Goal: Understand process/instructions: Learn how to perform a task or action

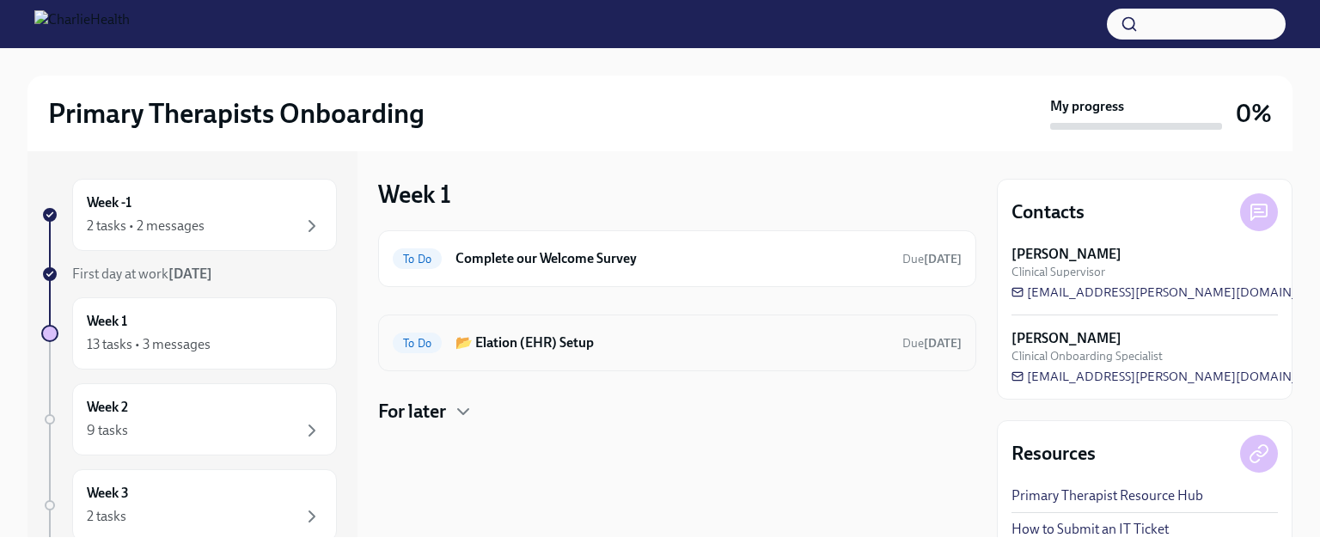
click at [428, 340] on span "To Do" at bounding box center [417, 343] width 49 height 13
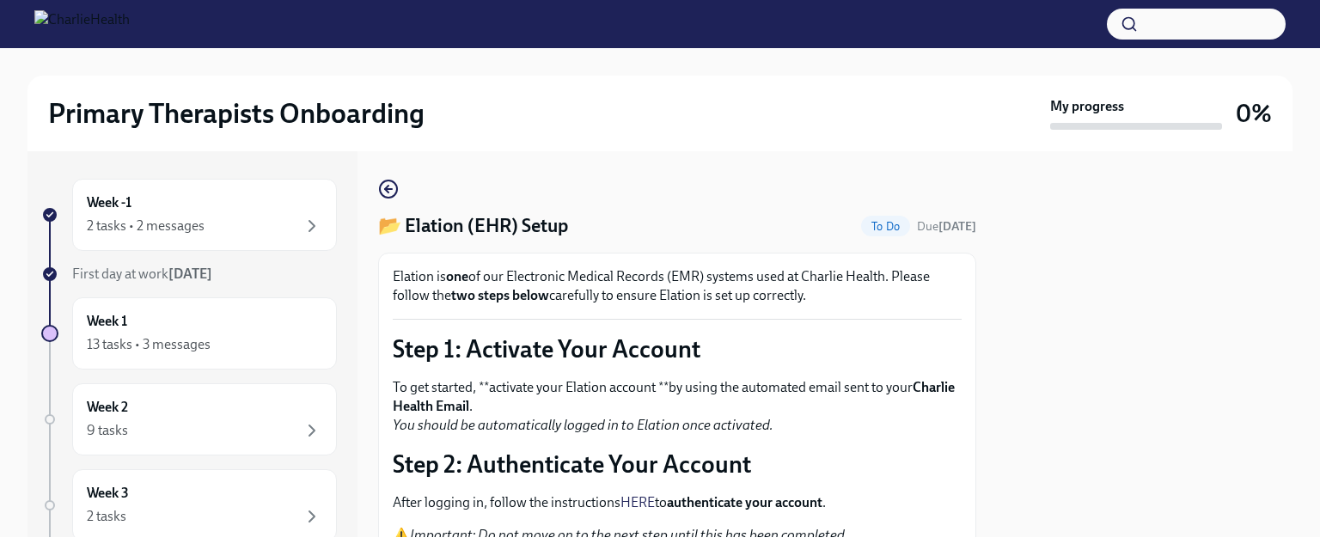
click at [44, 24] on img at bounding box center [81, 23] width 95 height 27
click at [168, 275] on span "First day at work [DATE]" at bounding box center [142, 274] width 140 height 16
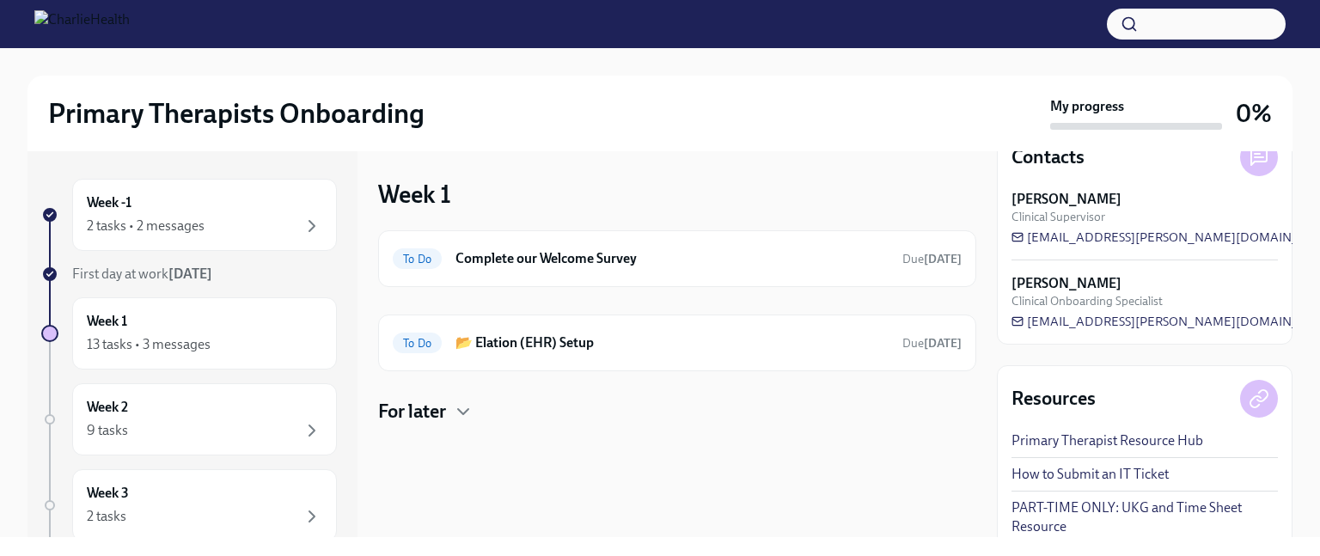
scroll to position [67, 0]
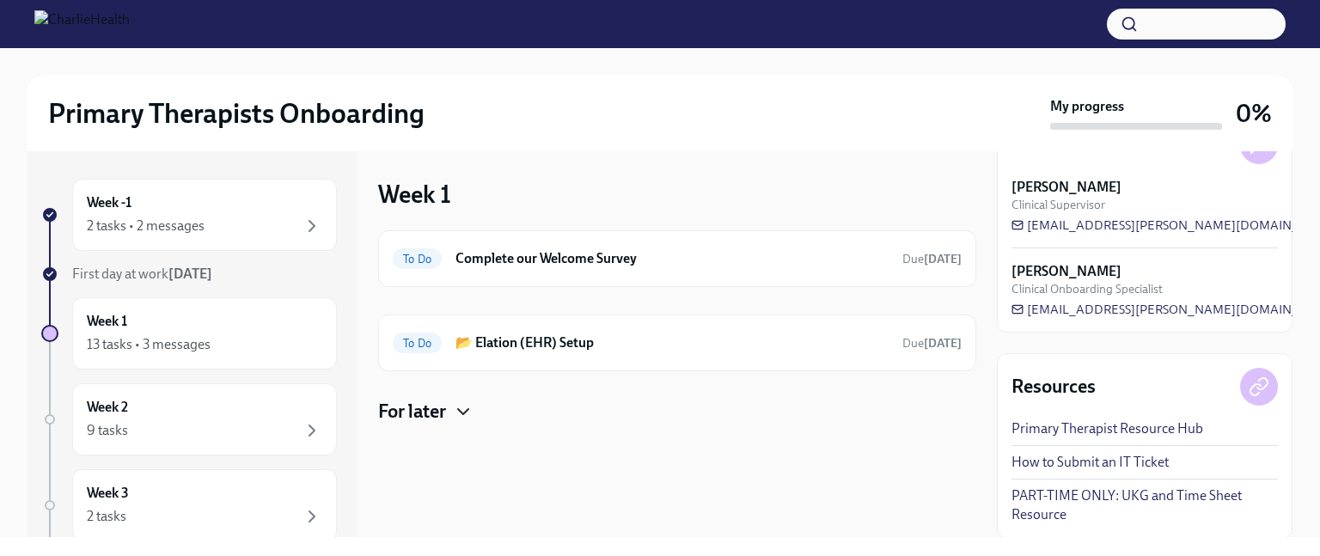
click at [464, 410] on icon "button" at bounding box center [463, 411] width 21 height 21
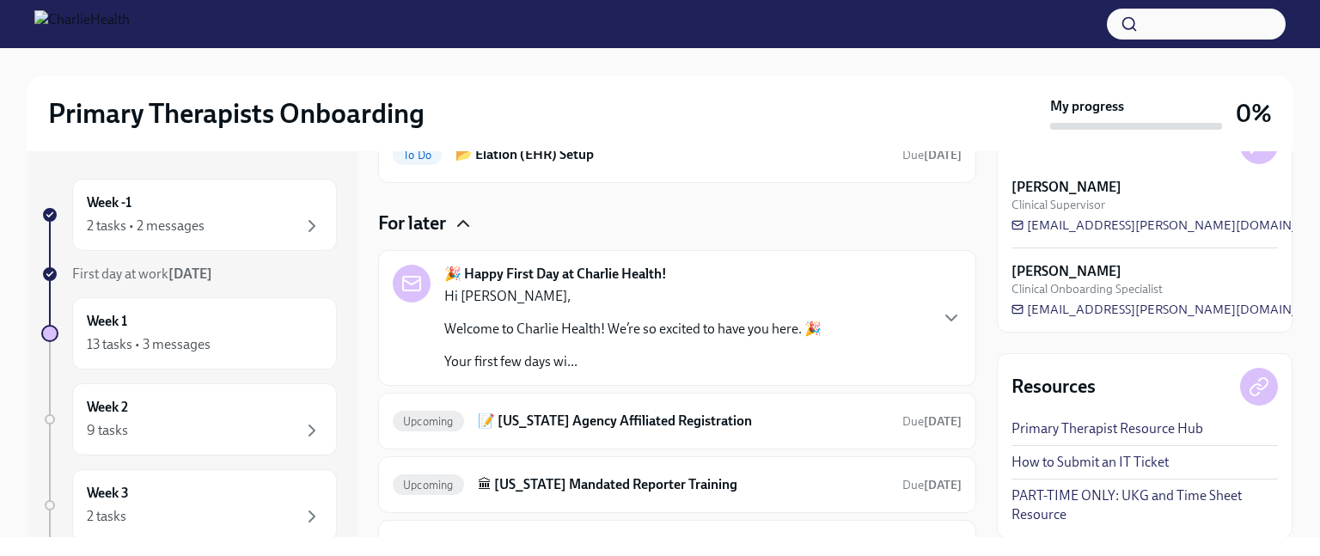
scroll to position [181, 0]
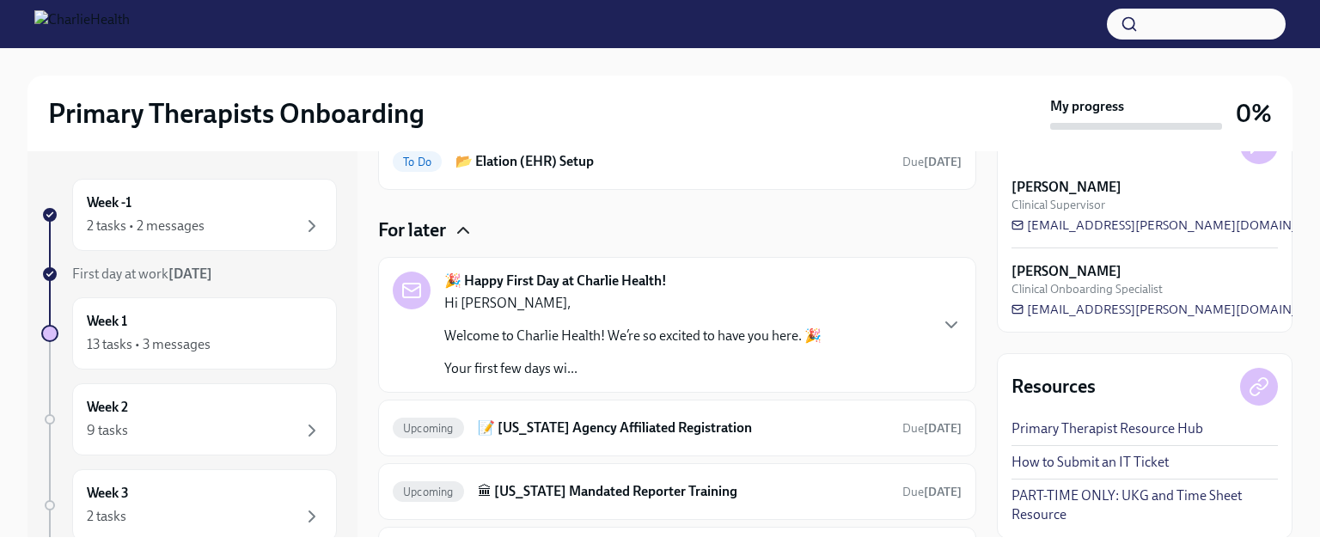
click at [603, 272] on strong "🎉 Happy First Day at Charlie Health!" at bounding box center [555, 281] width 223 height 19
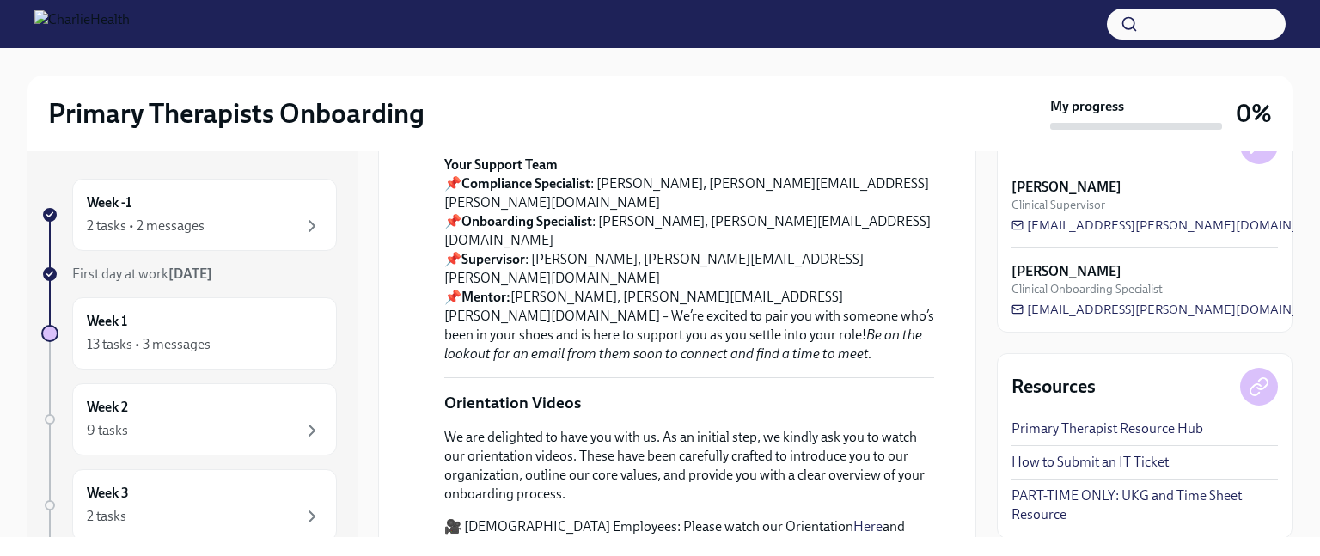
scroll to position [546, 0]
